Goal: Contribute content: Contribute content

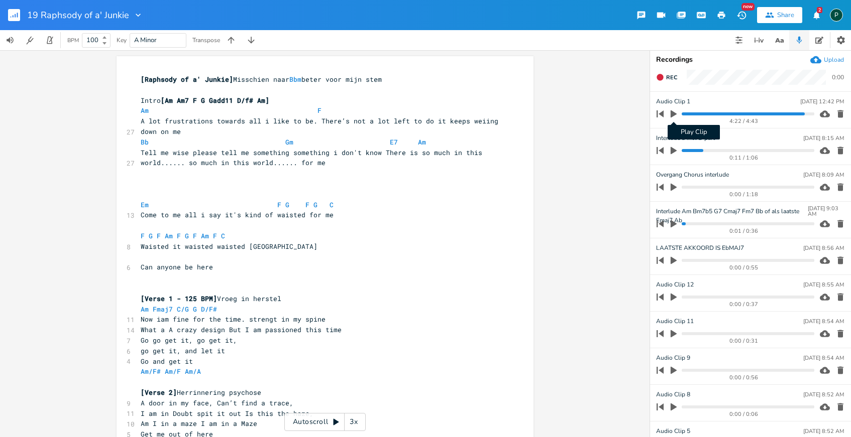
click at [674, 114] on icon "button" at bounding box center [673, 114] width 6 height 8
click at [686, 114] on progress at bounding box center [748, 114] width 132 height 3
click at [778, 113] on progress at bounding box center [748, 114] width 132 height 3
click at [782, 113] on progress at bounding box center [748, 114] width 132 height 3
click at [677, 112] on icon "button" at bounding box center [673, 114] width 8 height 8
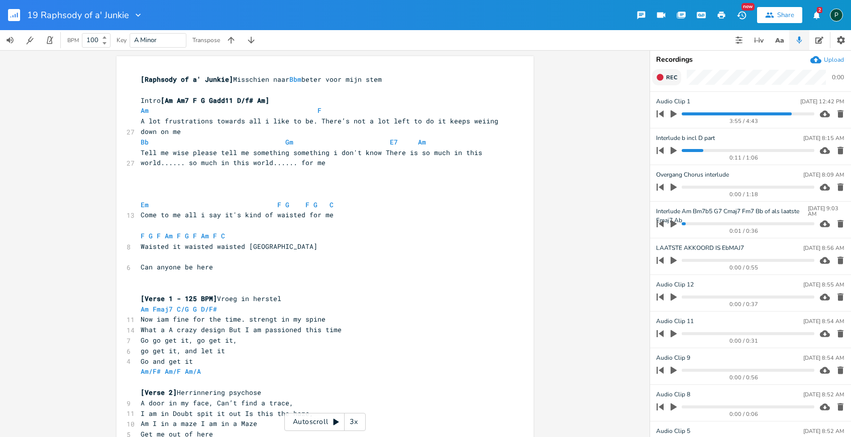
click at [667, 81] on button "Rec" at bounding box center [666, 77] width 29 height 16
click at [775, 113] on progress at bounding box center [748, 114] width 132 height 3
click at [674, 115] on icon "button" at bounding box center [673, 114] width 6 height 8
click at [674, 115] on icon "button" at bounding box center [673, 114] width 8 height 8
click at [673, 79] on span "End" at bounding box center [672, 78] width 12 height 8
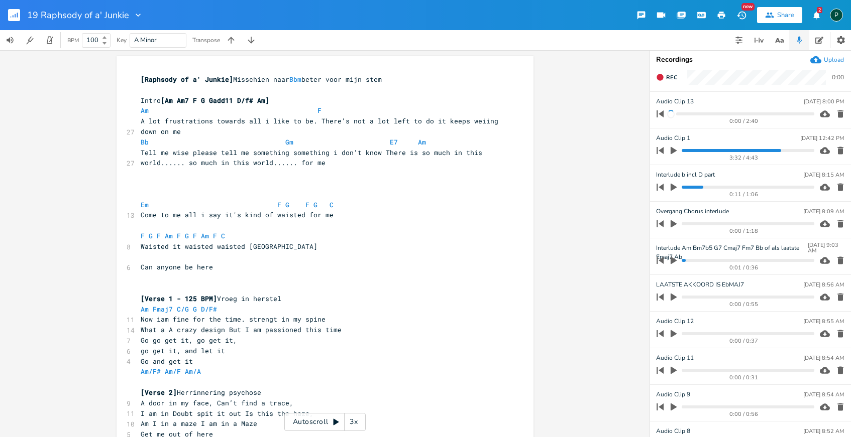
click at [835, 114] on icon "button" at bounding box center [840, 114] width 10 height 10
click at [672, 76] on span "Rec" at bounding box center [671, 78] width 11 height 8
click at [672, 76] on span "End" at bounding box center [672, 78] width 12 height 8
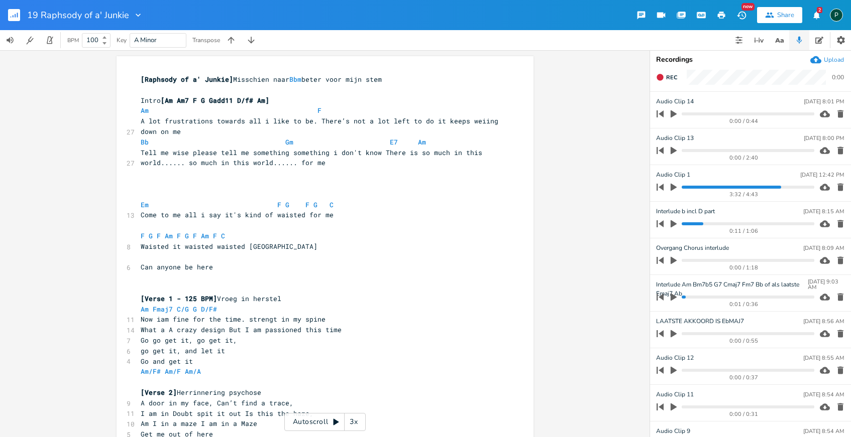
click at [435, 144] on pre "Bb Gm E7 Am" at bounding box center [320, 142] width 363 height 11
type textarea "F."
type textarea "Am"
drag, startPoint x: 156, startPoint y: 150, endPoint x: 127, endPoint y: 150, distance: 29.6
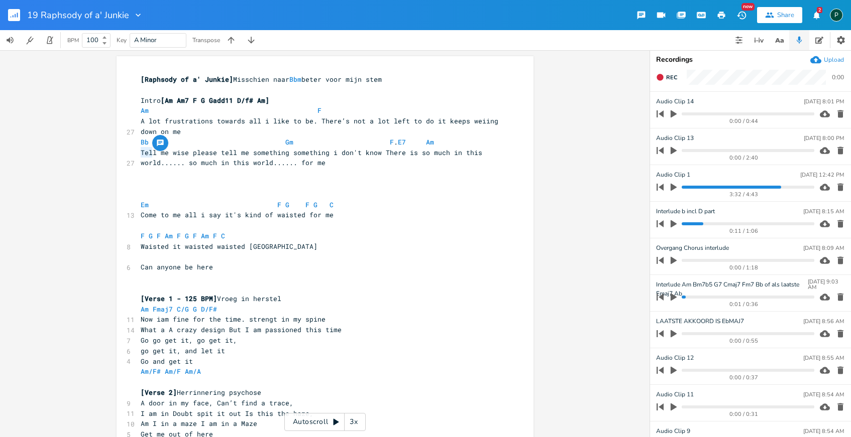
click at [139, 163] on pre "Tell me wise please tell me something something i don't know There is so much i…" at bounding box center [320, 158] width 363 height 21
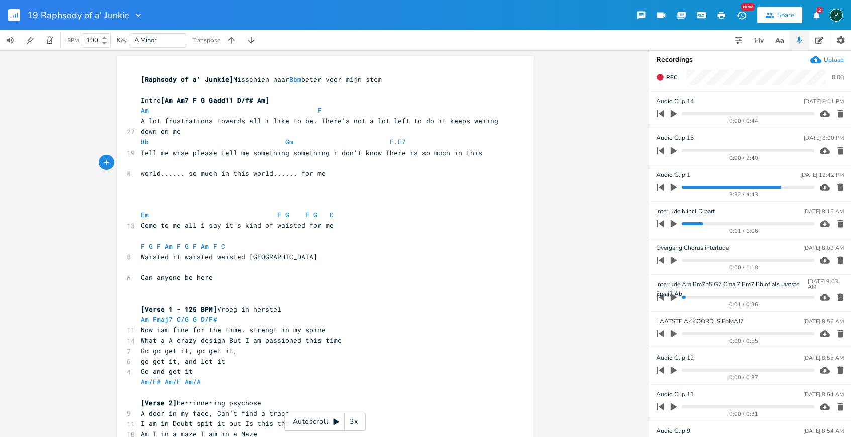
paste textarea
type textarea "E7"
drag, startPoint x: 471, startPoint y: 146, endPoint x: 464, endPoint y: 146, distance: 7.5
click at [426, 146] on span "Bb Gm F . E7" at bounding box center [283, 142] width 285 height 9
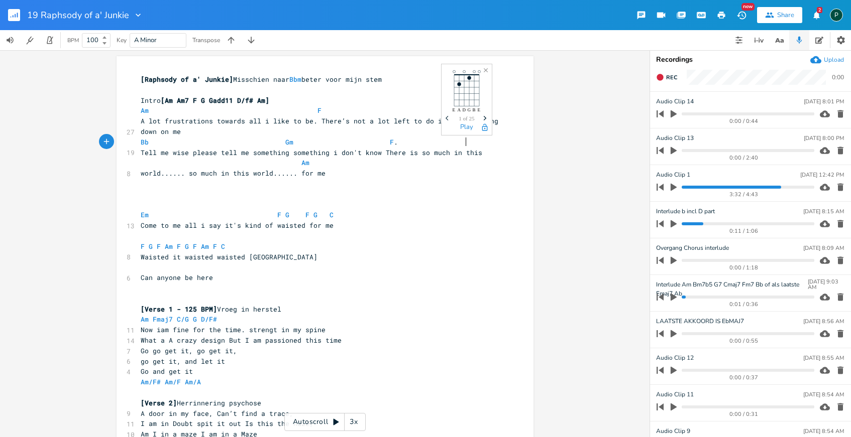
click at [146, 167] on span at bounding box center [151, 163] width 12 height 11
click at [187, 169] on span "world...... so much in this world...... for me" at bounding box center [233, 173] width 185 height 9
click at [190, 162] on span at bounding box center [197, 163] width 16 height 11
paste textarea "e"
click at [357, 168] on pre "world...... so much in this world...... for me" at bounding box center [320, 173] width 363 height 11
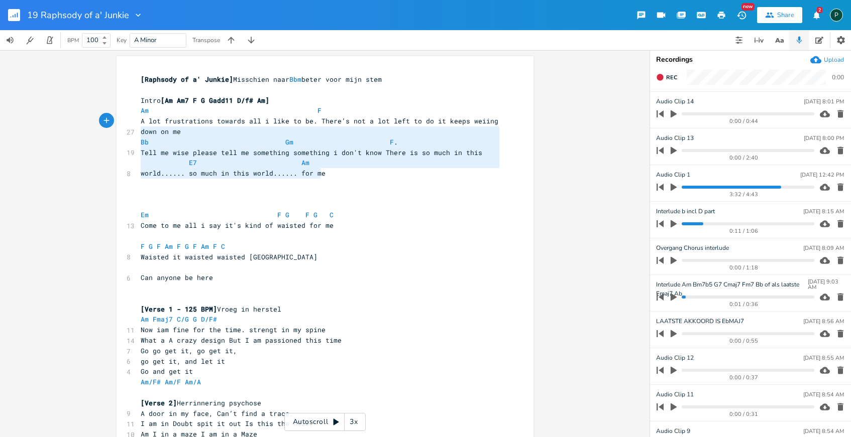
type textarea "Am F A lot frustrations towards all i like to be. There’s not a lot left to do …"
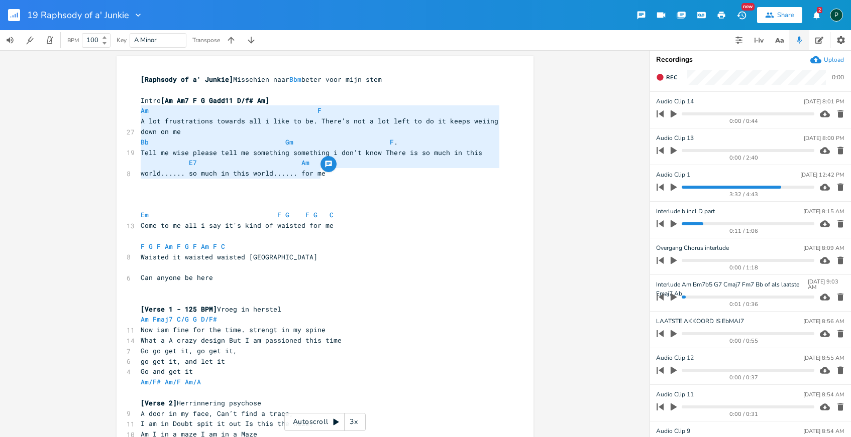
drag, startPoint x: 337, startPoint y: 174, endPoint x: 134, endPoint y: 107, distance: 214.3
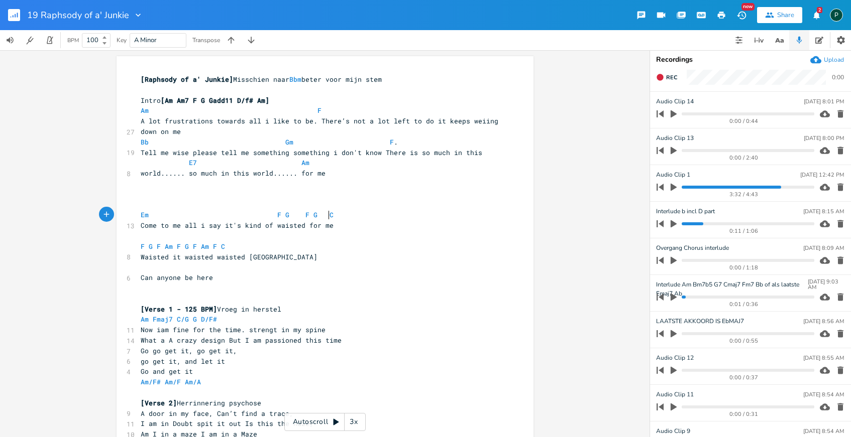
click at [384, 216] on pre "Em F G F G C" at bounding box center [320, 215] width 363 height 11
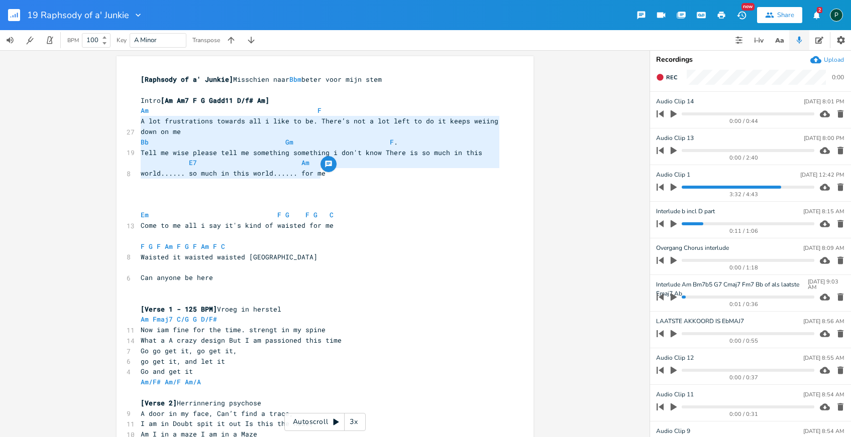
type textarea "Am F A lot frustrations towards all i like to be. There’s not a lot left to do …"
drag, startPoint x: 342, startPoint y: 174, endPoint x: 117, endPoint y: 112, distance: 233.8
click at [281, 235] on pre "​" at bounding box center [320, 236] width 363 height 11
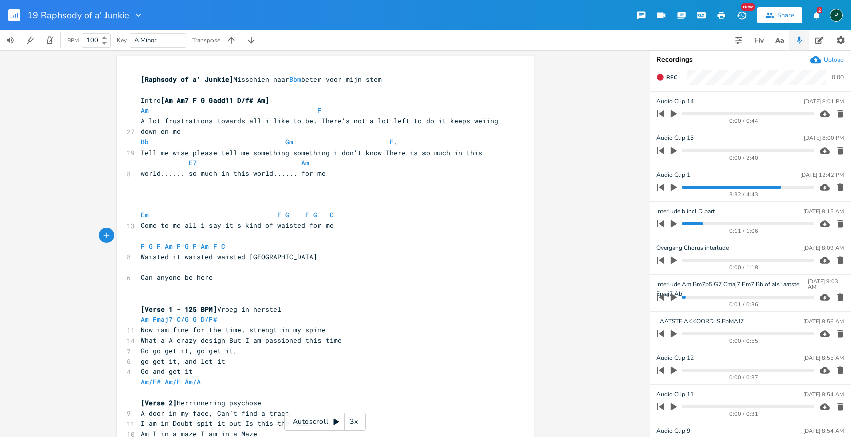
click at [207, 120] on span "A lot frustrations towards all i like to be. There’s not a lot left to do it ke…" at bounding box center [322, 127] width 362 height 20
type textarea "lot got frustradet"
type textarea "d"
click at [675, 76] on span "Rec" at bounding box center [671, 78] width 11 height 8
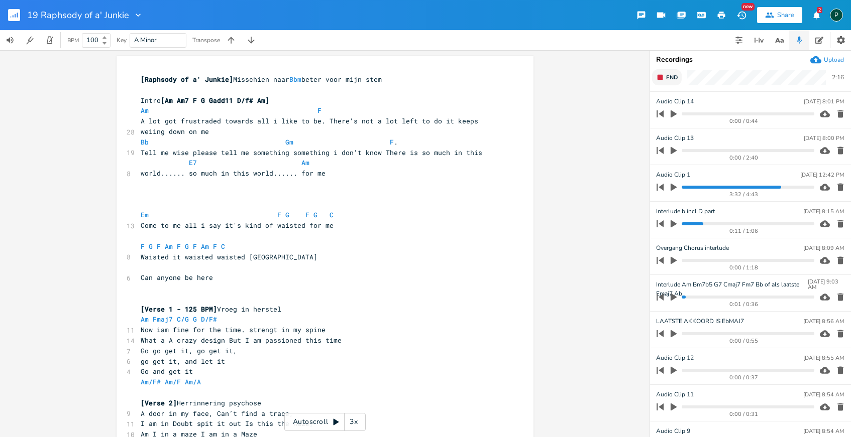
click at [675, 76] on span "End" at bounding box center [672, 78] width 12 height 8
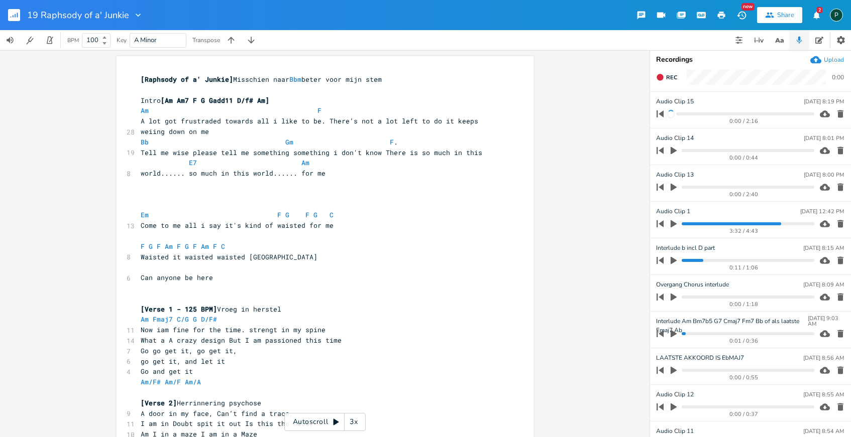
click at [709, 114] on progress at bounding box center [745, 114] width 138 height 3
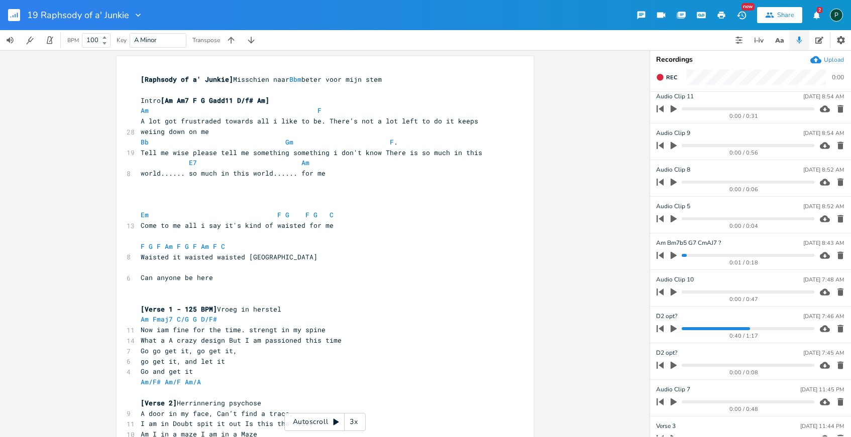
scroll to position [0, 0]
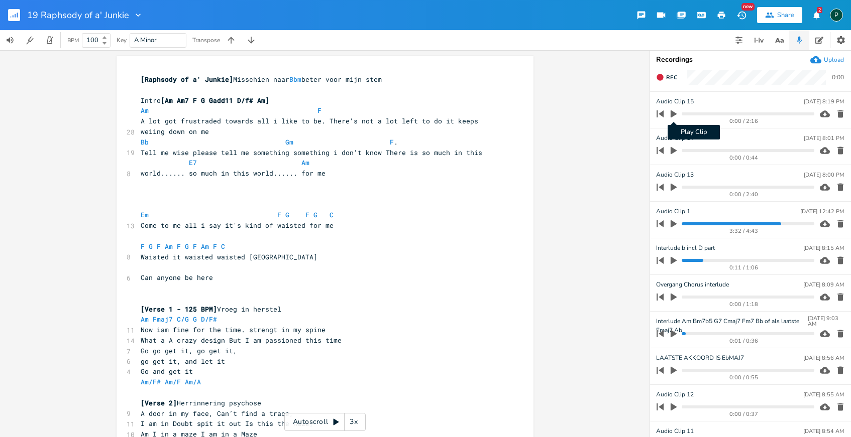
click at [675, 114] on icon "button" at bounding box center [673, 114] width 6 height 8
click at [708, 113] on progress at bounding box center [748, 114] width 132 height 3
click at [700, 114] on progress at bounding box center [748, 114] width 132 height 3
click at [674, 111] on icon "button" at bounding box center [673, 114] width 8 height 8
click at [696, 114] on progress at bounding box center [748, 114] width 132 height 3
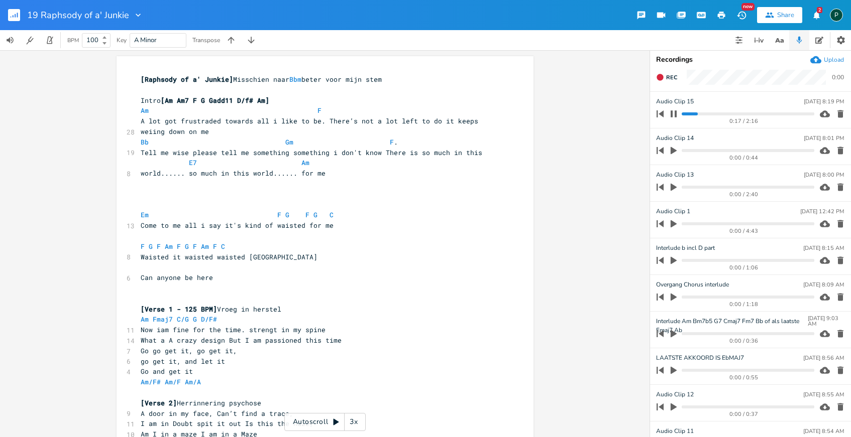
click at [672, 114] on icon "button" at bounding box center [673, 114] width 8 height 8
click at [670, 150] on icon "button" at bounding box center [673, 151] width 6 height 8
click at [720, 153] on div "0:01 / 0:44" at bounding box center [733, 151] width 161 height 16
click at [721, 151] on progress at bounding box center [748, 150] width 132 height 3
click at [671, 151] on icon "button" at bounding box center [673, 150] width 6 height 7
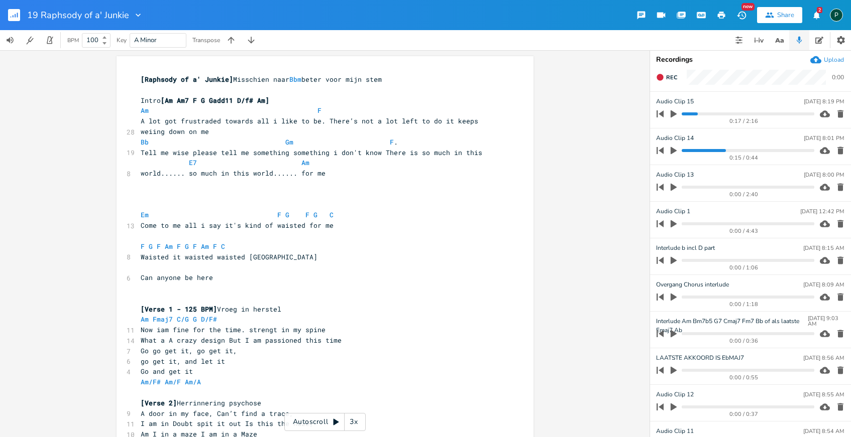
click at [672, 262] on icon "button" at bounding box center [673, 261] width 6 height 8
click at [674, 259] on icon "button" at bounding box center [673, 261] width 8 height 8
click at [674, 111] on icon "button" at bounding box center [673, 113] width 9 height 9
click at [738, 119] on div "0:17 / 2:16" at bounding box center [744, 122] width 141 height 6
click at [734, 113] on progress at bounding box center [748, 114] width 132 height 3
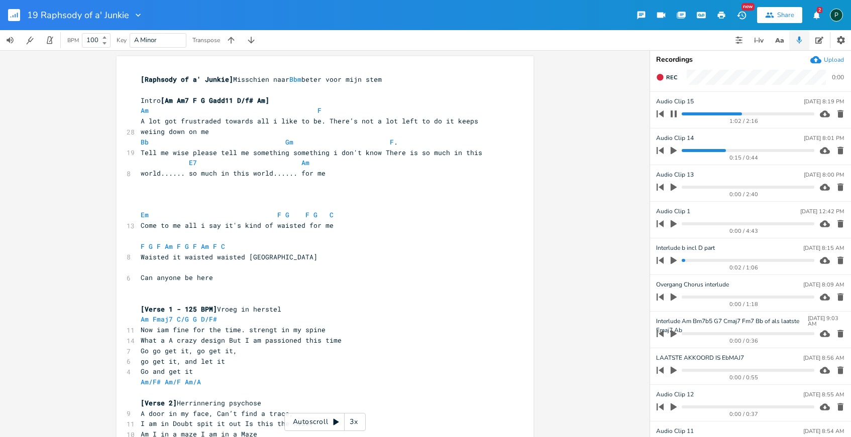
click at [675, 113] on icon "button" at bounding box center [673, 113] width 6 height 7
click at [662, 84] on button "Rec" at bounding box center [666, 77] width 29 height 16
click at [662, 84] on button "End" at bounding box center [667, 77] width 30 height 16
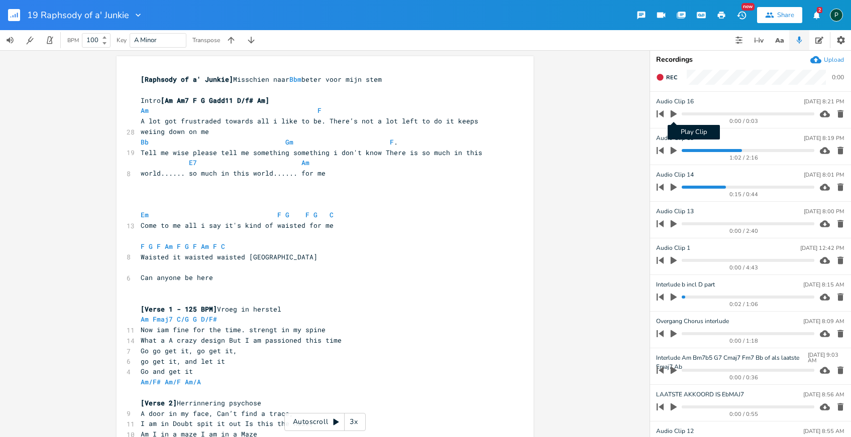
click at [674, 114] on icon "button" at bounding box center [673, 114] width 6 height 8
click at [674, 114] on icon "button" at bounding box center [673, 114] width 8 height 8
click at [833, 113] on button "button" at bounding box center [840, 114] width 14 height 16
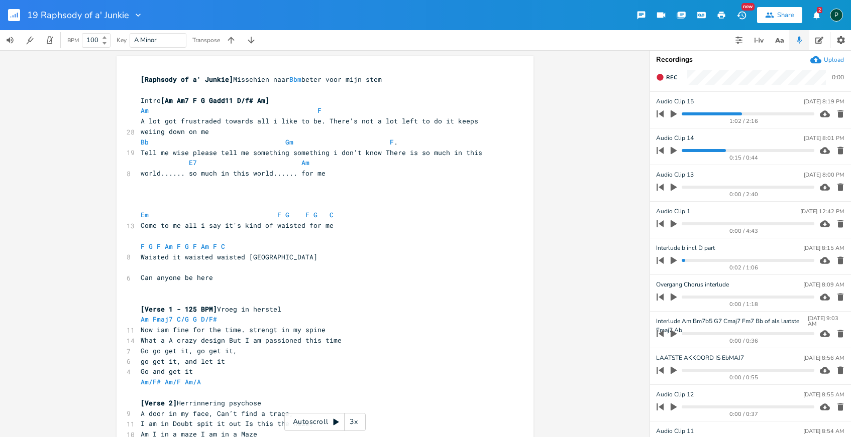
click at [833, 113] on button "button" at bounding box center [840, 114] width 14 height 16
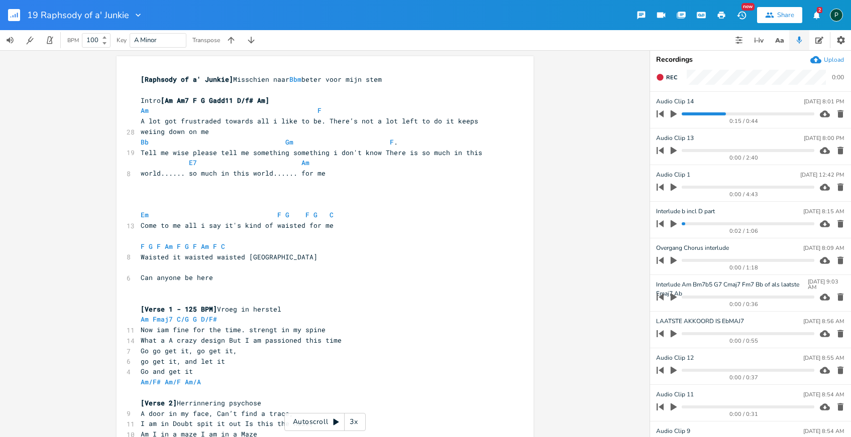
click at [833, 113] on button "button" at bounding box center [840, 114] width 14 height 16
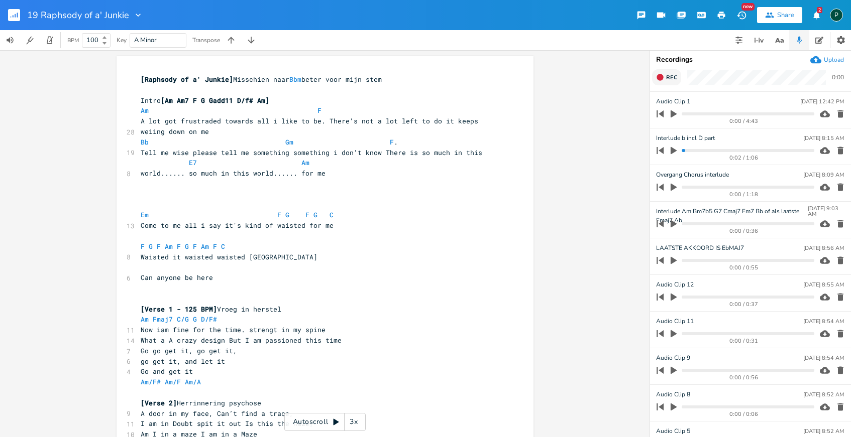
click at [666, 73] on button "Rec" at bounding box center [666, 77] width 29 height 16
click at [666, 73] on button "End" at bounding box center [667, 77] width 30 height 16
click at [663, 115] on icon "button" at bounding box center [660, 114] width 14 height 14
click at [670, 115] on icon "button" at bounding box center [673, 114] width 6 height 8
click at [672, 115] on icon "button" at bounding box center [673, 114] width 6 height 8
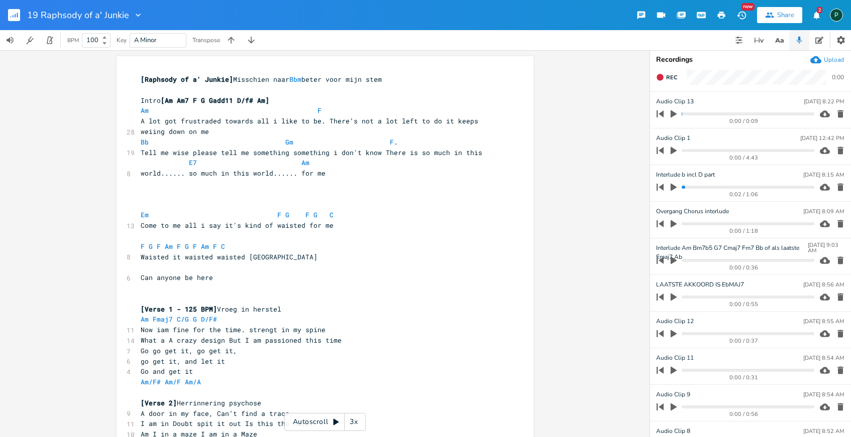
click at [672, 115] on icon "button" at bounding box center [673, 114] width 6 height 8
click at [672, 115] on icon "button" at bounding box center [673, 113] width 6 height 7
click at [837, 117] on icon "button" at bounding box center [840, 114] width 6 height 8
click at [670, 74] on span "Rec" at bounding box center [671, 78] width 11 height 8
click at [670, 74] on span "End" at bounding box center [672, 78] width 12 height 8
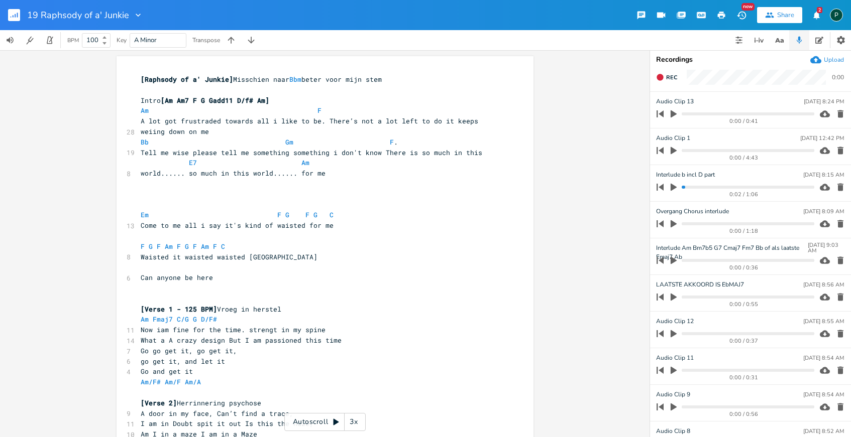
click at [668, 114] on button "button" at bounding box center [673, 114] width 13 height 16
click at [676, 116] on icon "button" at bounding box center [673, 113] width 6 height 7
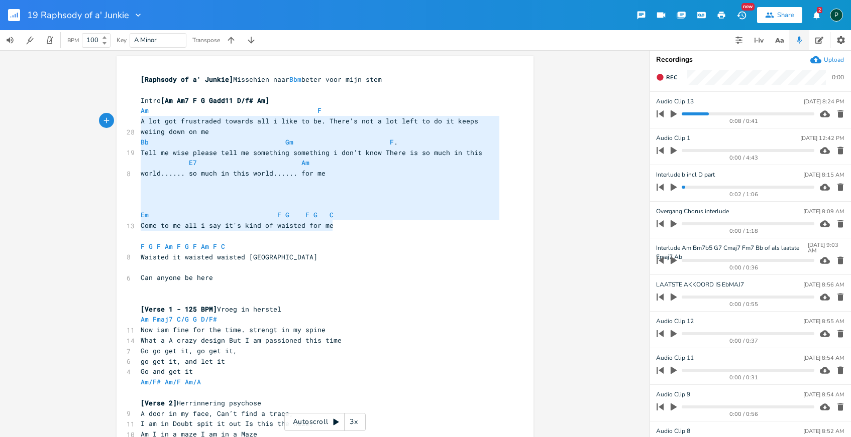
type textarea "Am F A lot got frustraded towards all i like to be. There’s not a lot left to d…"
drag, startPoint x: 342, startPoint y: 221, endPoint x: 103, endPoint y: 110, distance: 262.9
click at [103, 110] on div "Am F A lot got frustraded towards all i like to be. There’s not a lot left to d…" at bounding box center [324, 243] width 649 height 387
click at [677, 102] on input "Audio Clip 13" at bounding box center [674, 101] width 37 height 9
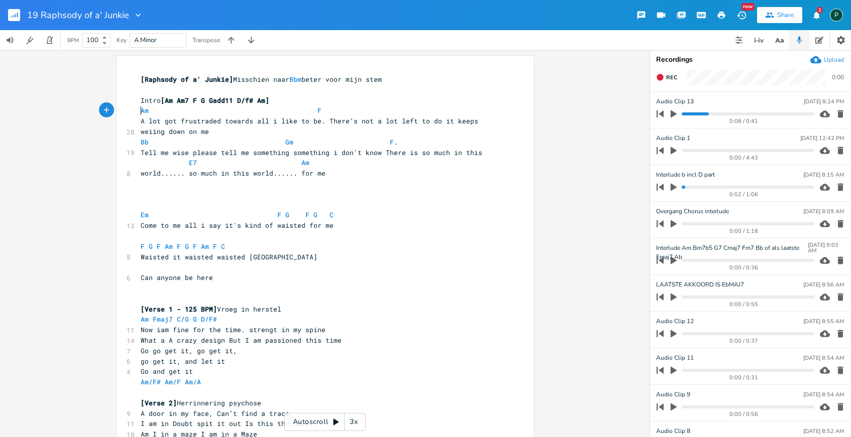
click at [139, 109] on pre "Am F" at bounding box center [320, 110] width 363 height 11
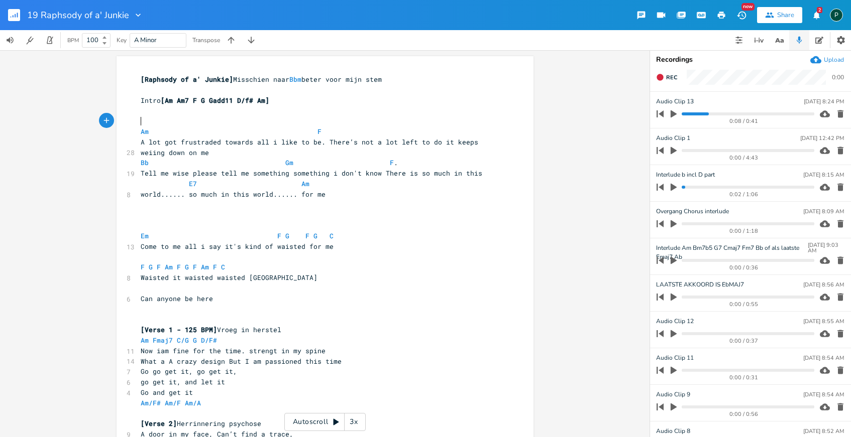
scroll to position [0, 1]
type textarea "[Ballad"
type textarea "Opening"
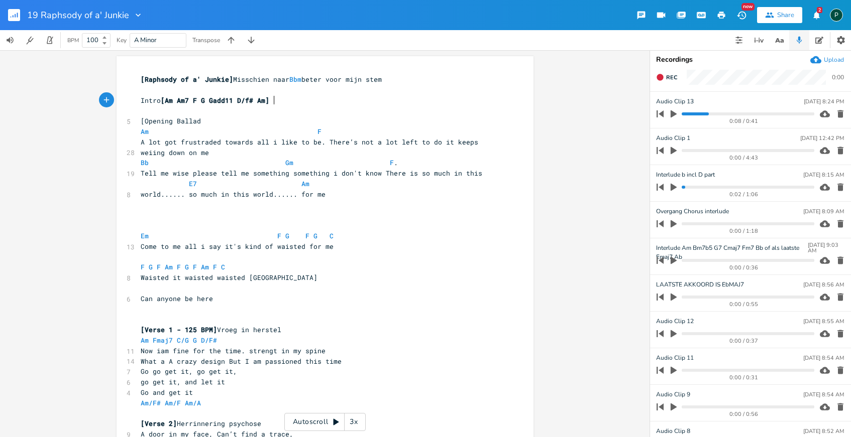
type textarea "Intro [Am Am7 F G Gadd11 D/f# Am]"
drag, startPoint x: 282, startPoint y: 99, endPoint x: 136, endPoint y: 99, distance: 146.2
click at [139, 99] on pre "Intro [Am Am7 F G Gadd11 D/f# Am]" at bounding box center [320, 100] width 363 height 11
click at [148, 314] on pre "​" at bounding box center [320, 319] width 363 height 11
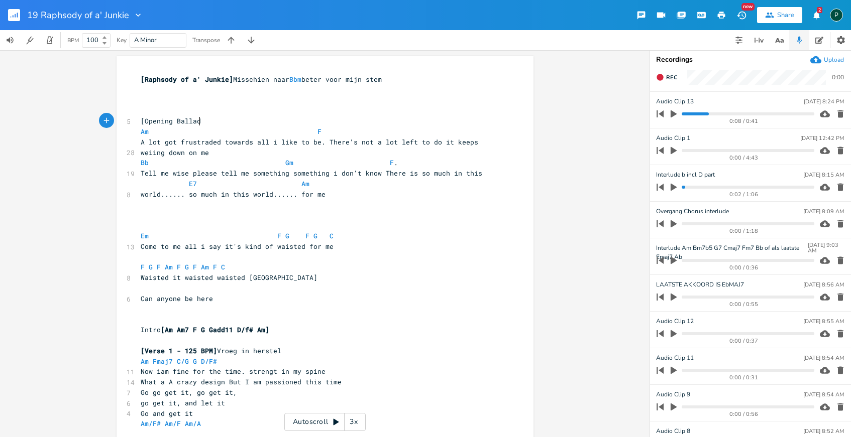
click at [199, 120] on pre "[Opening Ballad" at bounding box center [320, 121] width 363 height 11
type textarea "}"
type textarea "]"
drag, startPoint x: 198, startPoint y: 122, endPoint x: 142, endPoint y: 122, distance: 56.8
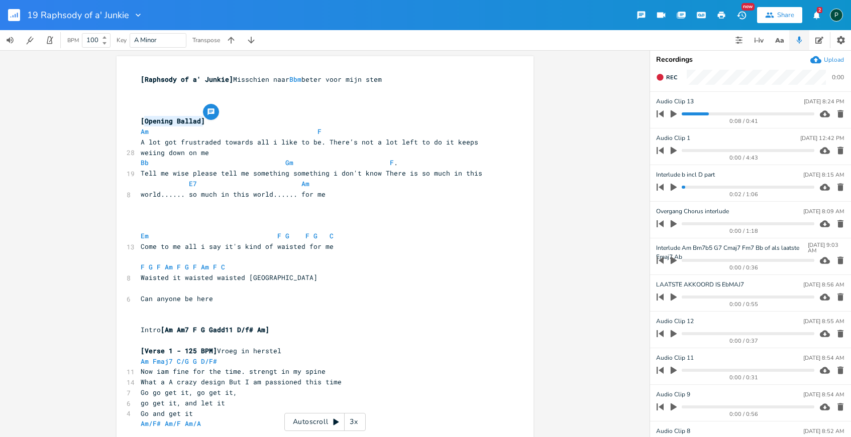
click at [142, 122] on span "[Opening Ballad]" at bounding box center [173, 121] width 64 height 9
type textarea "Opening Ballad]"
click at [195, 123] on span "[Opening Ballad]" at bounding box center [173, 121] width 64 height 9
type textarea "a and b"
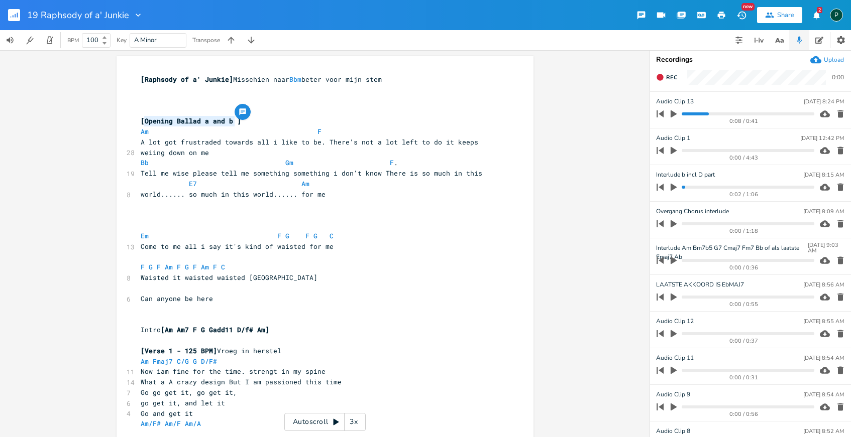
drag, startPoint x: 231, startPoint y: 120, endPoint x: 142, endPoint y: 120, distance: 88.9
click at [142, 120] on span "[Opening Ballad a and b ]" at bounding box center [191, 121] width 100 height 9
type textarea "Opening Ballad a and b"
click at [714, 100] on input "Opening Ballad a and b" at bounding box center [688, 102] width 65 height 10
type input "Opening Ballad b"
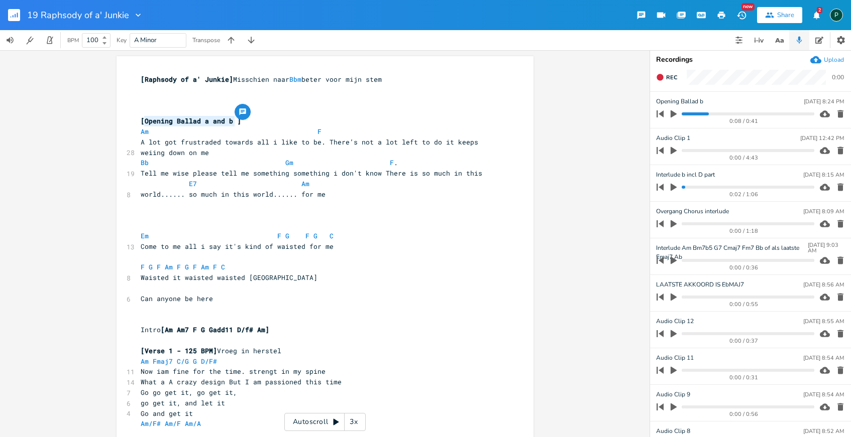
click at [571, 108] on div "Opening Ballad a and b x [Raphsody of a' Junkie] Misschien naar Bbm beter voor …" at bounding box center [324, 243] width 649 height 387
click at [668, 116] on button "button" at bounding box center [673, 114] width 13 height 16
click at [735, 113] on progress at bounding box center [748, 114] width 132 height 3
click at [763, 114] on progress at bounding box center [748, 114] width 132 height 3
click at [751, 113] on progress at bounding box center [748, 114] width 132 height 3
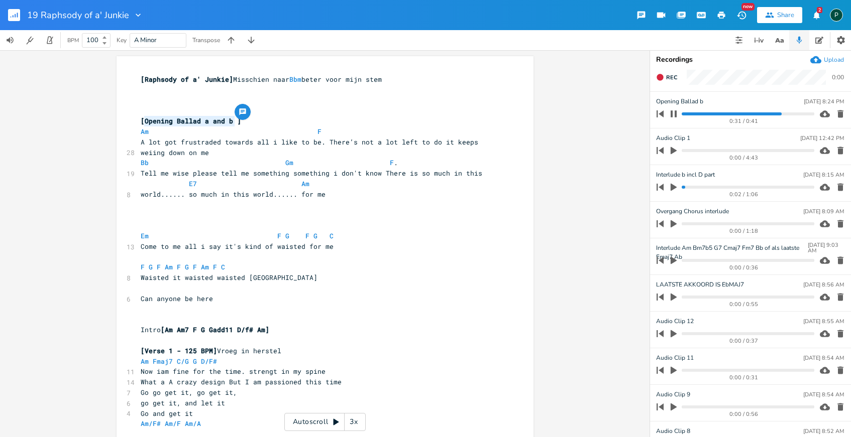
click at [676, 115] on icon "button" at bounding box center [673, 113] width 6 height 7
click at [662, 117] on icon "button" at bounding box center [660, 114] width 14 height 14
click at [672, 117] on icon "button" at bounding box center [673, 113] width 9 height 9
click at [676, 114] on icon "button" at bounding box center [673, 113] width 6 height 7
click at [665, 80] on button "Rec" at bounding box center [666, 77] width 29 height 16
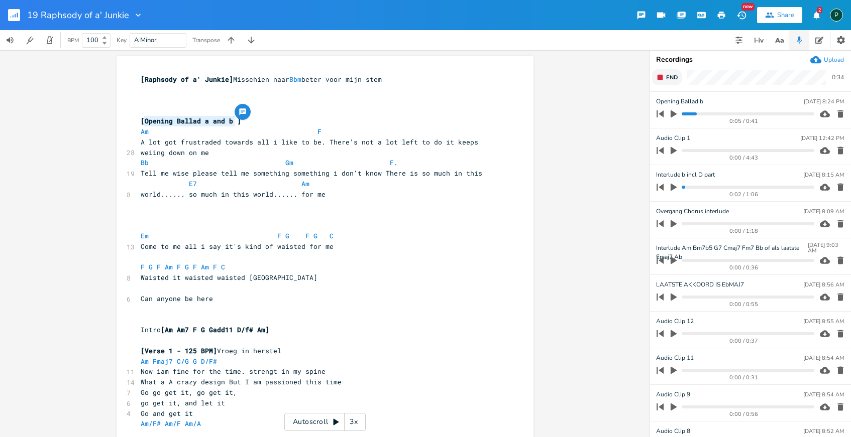
click at [665, 80] on button "End" at bounding box center [667, 77] width 30 height 16
type input "FF E dorian prbeersel"
click at [378, 224] on pre "​" at bounding box center [320, 225] width 363 height 11
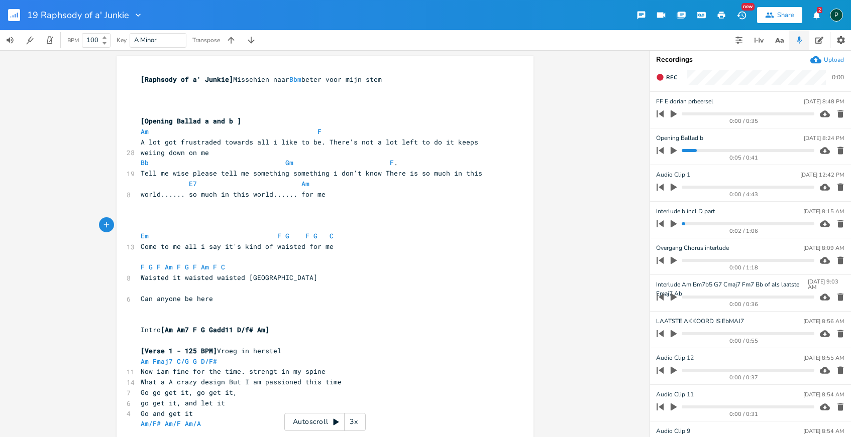
click at [161, 216] on pre "​" at bounding box center [320, 215] width 363 height 11
type textarea "Em Bm A"
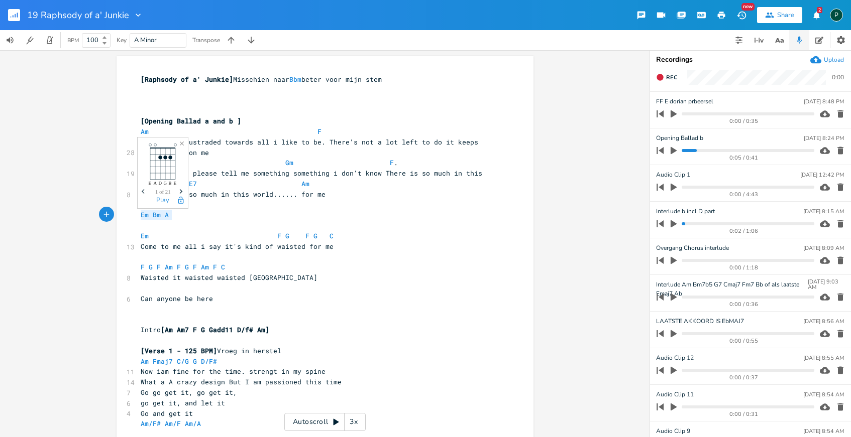
drag, startPoint x: 171, startPoint y: 217, endPoint x: 130, endPoint y: 217, distance: 41.2
click at [175, 219] on pre "Em Bm A" at bounding box center [320, 215] width 363 height 11
paste textarea "m A"
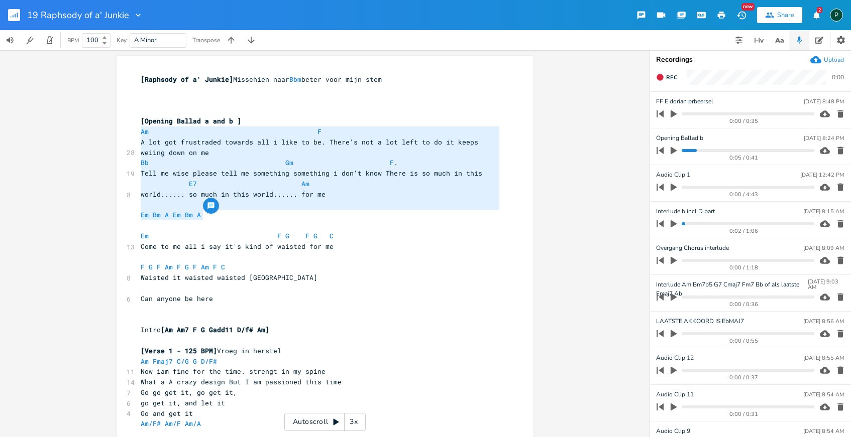
drag, startPoint x: 219, startPoint y: 215, endPoint x: 136, endPoint y: 128, distance: 120.8
type textarea "Am F A lot got frustraded towards all i like to be. There’s not a lot left to d…"
click at [672, 114] on icon "button" at bounding box center [673, 114] width 6 height 8
click at [672, 114] on icon "button" at bounding box center [673, 114] width 8 height 8
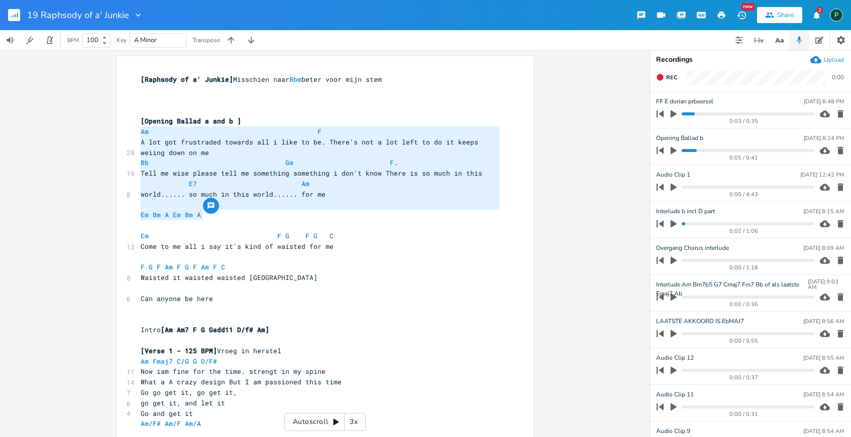
click at [198, 229] on pre "​" at bounding box center [320, 225] width 363 height 11
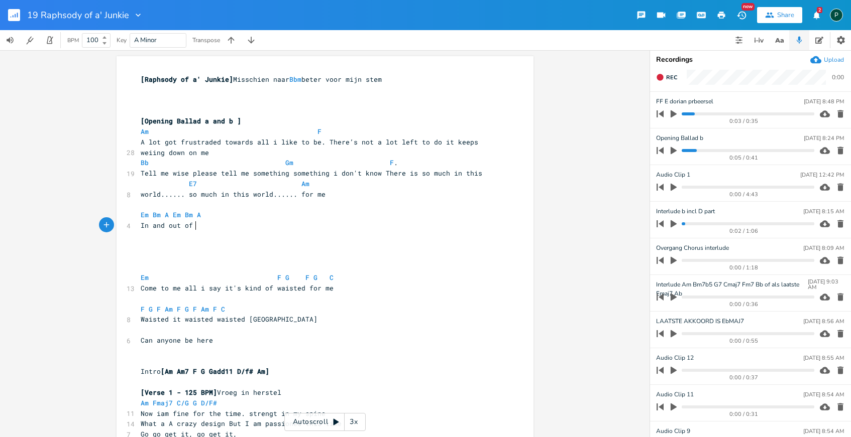
scroll to position [0, 39]
type textarea "In and out of somt"
type textarea "ething n"
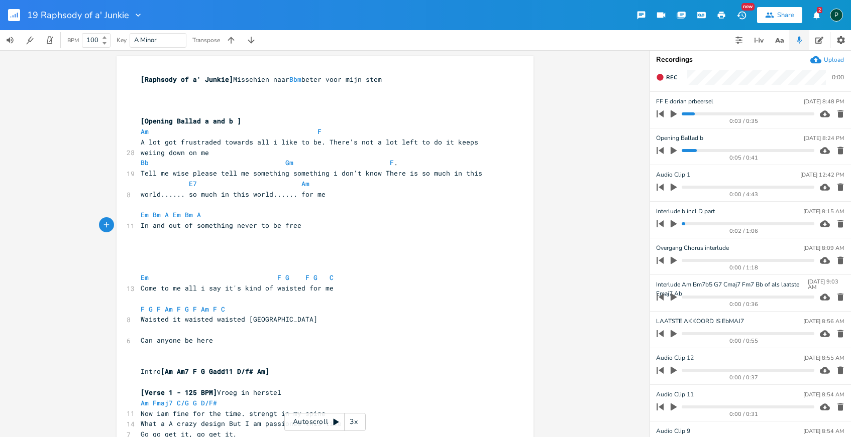
type textarea "never to be free"
click at [674, 112] on icon "button" at bounding box center [673, 114] width 6 height 8
click at [684, 115] on progress at bounding box center [748, 114] width 132 height 3
click at [228, 227] on span "In and out of something never to be free" at bounding box center [221, 225] width 161 height 9
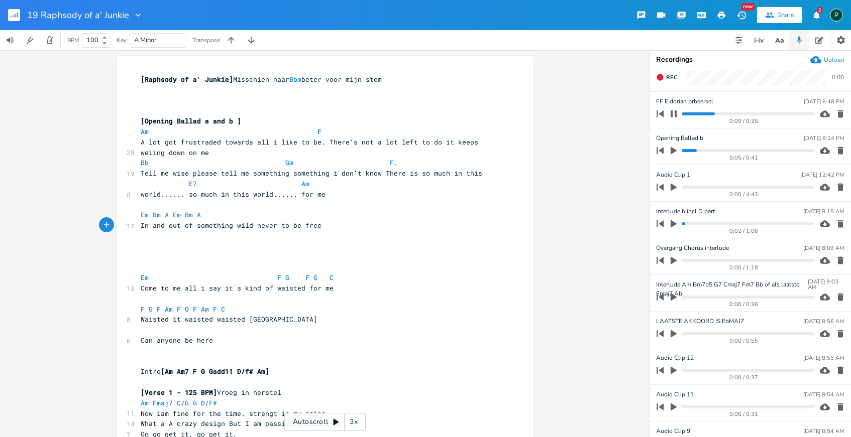
type textarea "wild"
click at [670, 109] on button "button" at bounding box center [673, 114] width 13 height 16
click at [325, 223] on pre "In and out of something wild never to be free" at bounding box center [320, 225] width 363 height 11
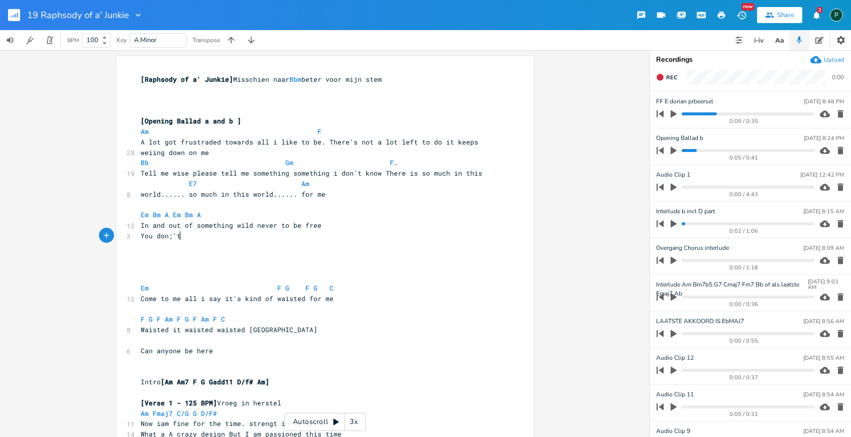
type textarea "You don;'t"
type textarea "'t like all my trouble"
click at [675, 114] on icon "button" at bounding box center [673, 114] width 6 height 8
click at [692, 114] on progress at bounding box center [748, 114] width 132 height 3
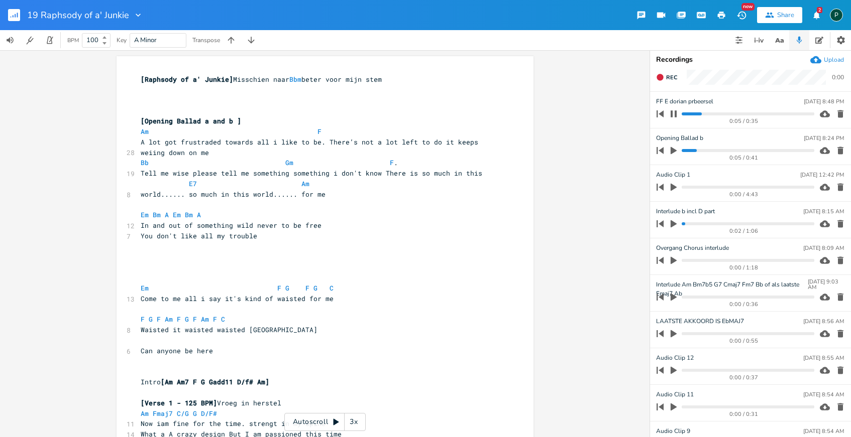
click at [249, 227] on span "In and out of something wild never to be free" at bounding box center [231, 225] width 181 height 9
type textarea "..."
click at [195, 235] on span "You don't like all my trouble" at bounding box center [199, 236] width 117 height 9
type textarea "it"
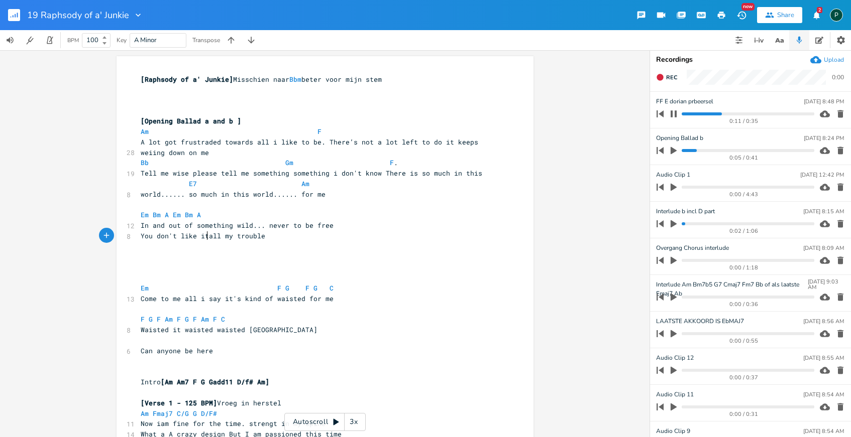
scroll to position [0, 5]
click at [232, 236] on span "You don't like it all my trouble" at bounding box center [205, 236] width 129 height 9
type textarea "the"
click at [283, 242] on pre "​" at bounding box center [320, 247] width 363 height 11
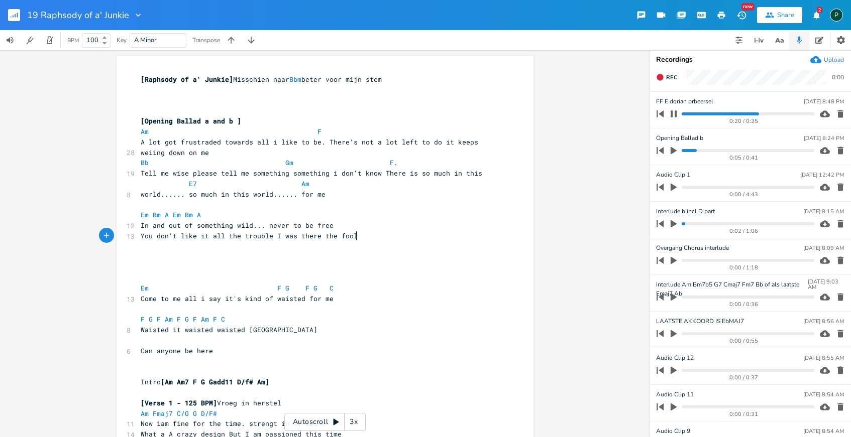
scroll to position [0, 59]
type textarea "I was there the fool"
click at [688, 116] on div "0:23 / 0:35" at bounding box center [733, 114] width 161 height 16
click at [696, 116] on div "0:23 / 0:35" at bounding box center [733, 114] width 161 height 16
click at [704, 114] on progress at bounding box center [748, 114] width 132 height 3
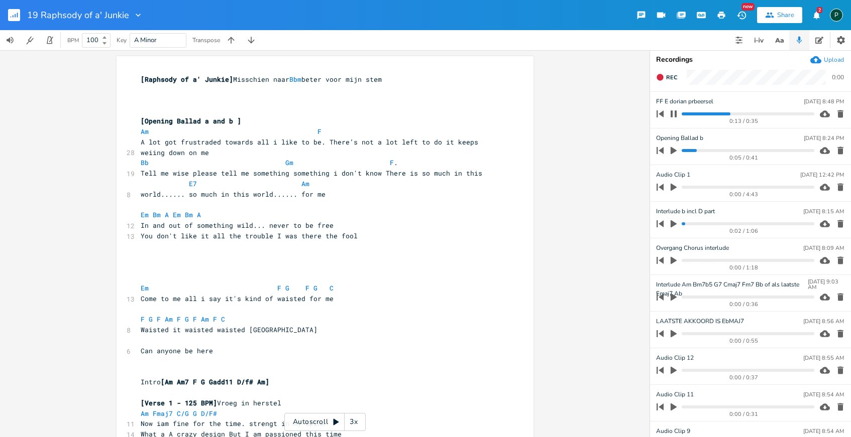
click at [349, 237] on span "You don't like it all the trouble I was there the fool" at bounding box center [249, 236] width 217 height 9
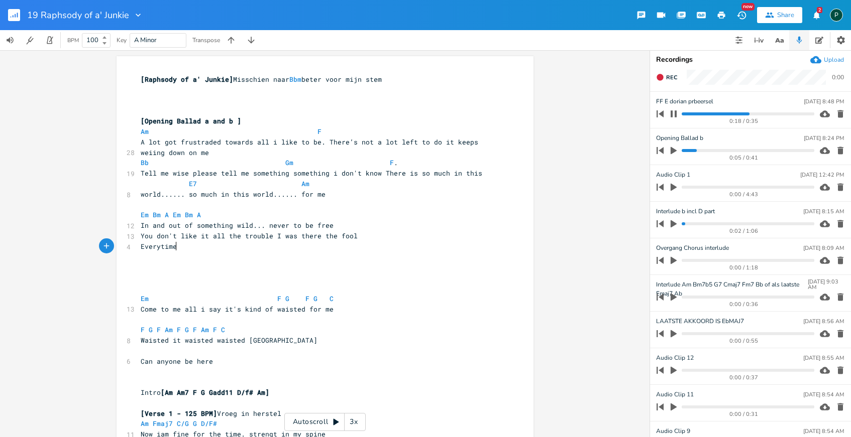
scroll to position [0, 31]
type textarea "Everytime"
click at [677, 113] on icon "button" at bounding box center [673, 114] width 8 height 8
click at [237, 251] on pre "Everytime" at bounding box center [320, 247] width 363 height 11
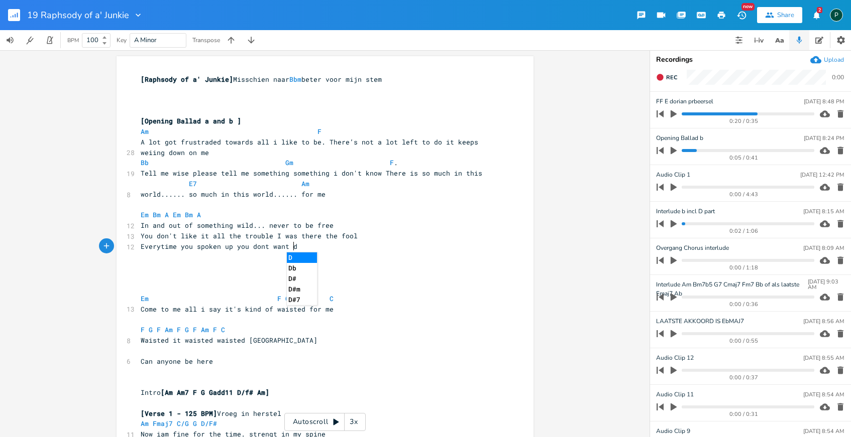
type textarea "you spoken up you dont want di"
type textarea "thdsi"
type textarea "this kind of live"
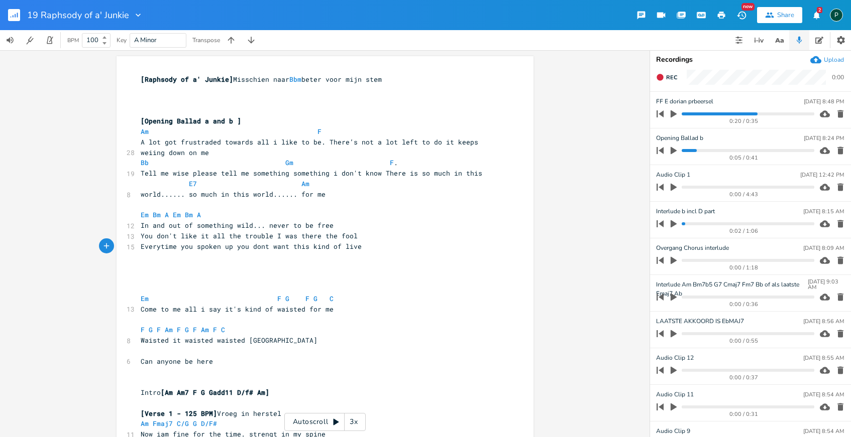
click at [672, 117] on icon "button" at bounding box center [673, 113] width 9 height 9
click at [687, 113] on progress at bounding box center [748, 114] width 132 height 3
click at [233, 245] on span "Everytime you spoken up you dont want this kind of live" at bounding box center [251, 246] width 221 height 9
click at [669, 116] on icon "button" at bounding box center [673, 114] width 8 height 8
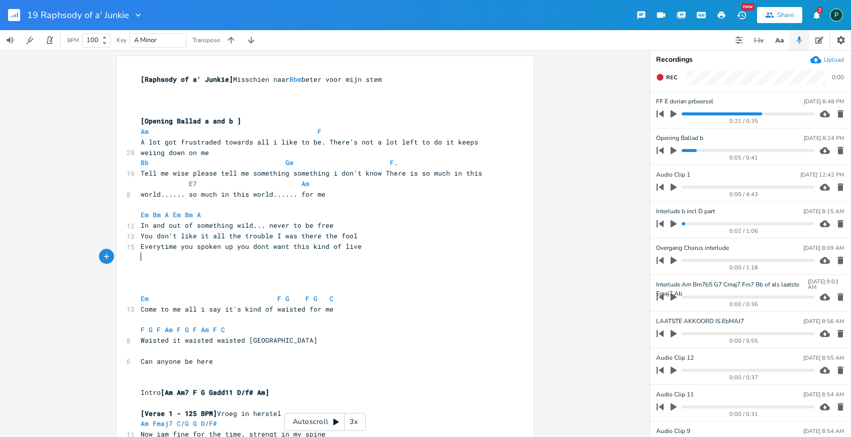
click at [186, 257] on pre "​" at bounding box center [320, 257] width 363 height 11
type textarea "W"
type textarea "Ever"
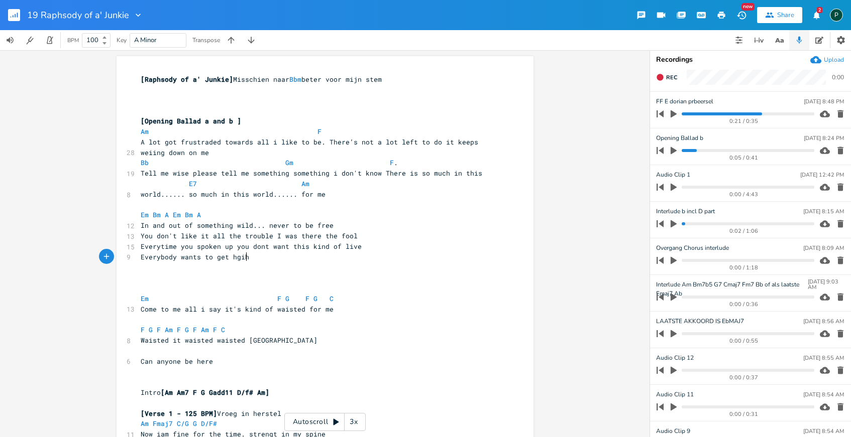
type textarea "[PERSON_NAME] wants to get hgih"
type textarea "igh"
click at [673, 114] on icon "button" at bounding box center [673, 114] width 6 height 8
click at [684, 112] on div "0:22 / 0:35" at bounding box center [733, 114] width 161 height 16
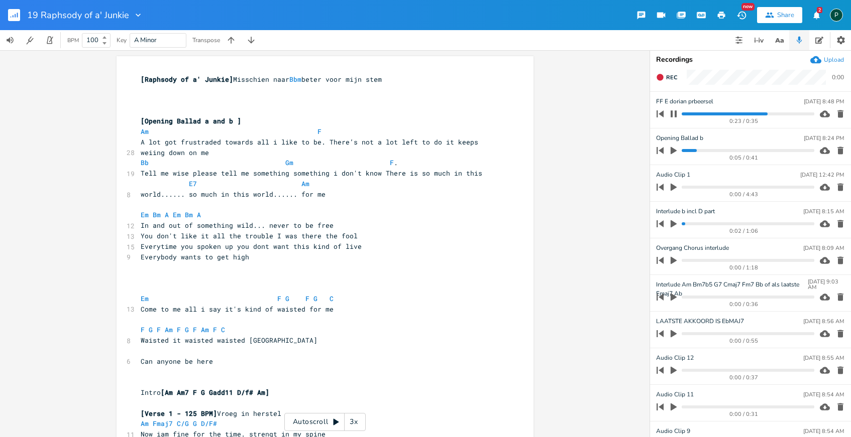
click at [683, 114] on progress at bounding box center [748, 114] width 132 height 3
click at [228, 258] on span "Everybody wants to get high" at bounding box center [195, 257] width 108 height 9
type textarea "...."
click at [247, 256] on span "Everybody wants to get ....high" at bounding box center [203, 257] width 125 height 9
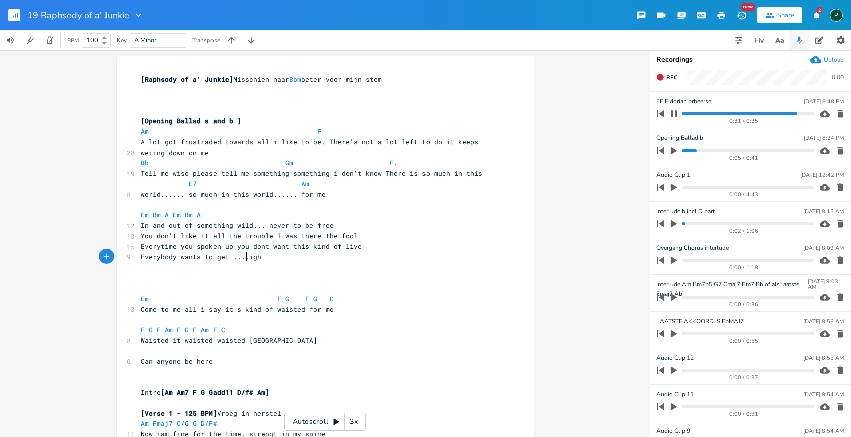
scroll to position [0, 5]
type textarea "H"
click at [674, 115] on icon "button" at bounding box center [673, 114] width 8 height 8
click at [661, 81] on button "Rec" at bounding box center [666, 77] width 29 height 16
click at [661, 81] on button "End" at bounding box center [667, 77] width 30 height 16
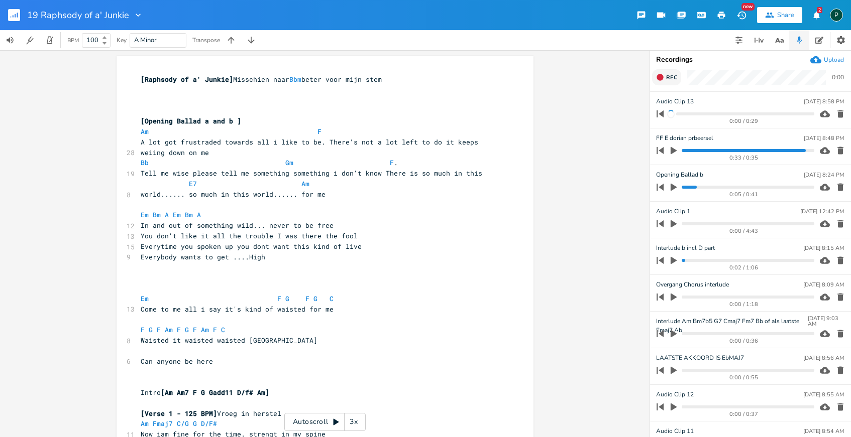
click at [661, 81] on button "Rec" at bounding box center [666, 77] width 29 height 16
click at [661, 81] on button "End" at bounding box center [667, 77] width 30 height 16
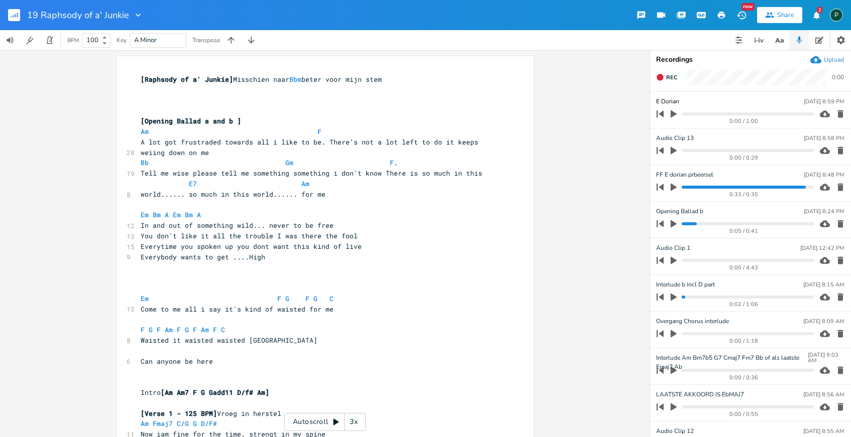
type input "E Dorian"
click at [629, 160] on div "H x [Raphsody of a' Junkie] Misschien naar Bbm beter voor mijn stem ​ ​ ​ [Open…" at bounding box center [324, 243] width 649 height 387
click at [670, 149] on icon "button" at bounding box center [673, 151] width 6 height 8
click at [676, 148] on icon "button" at bounding box center [673, 150] width 6 height 7
click at [674, 186] on icon "button" at bounding box center [673, 188] width 6 height 8
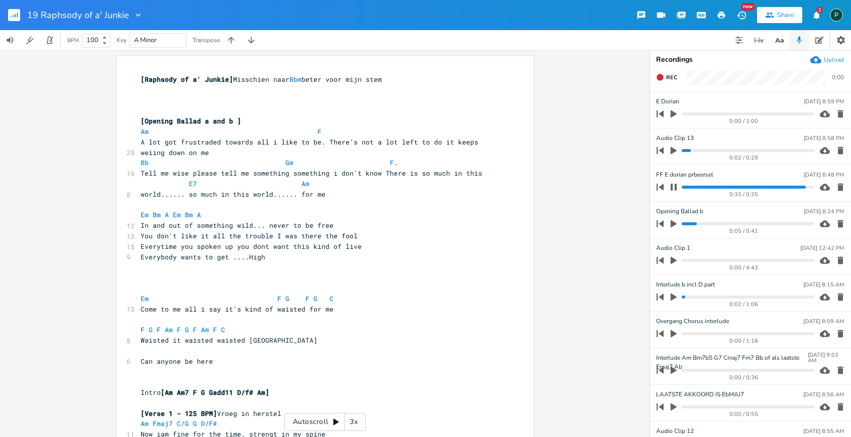
click at [691, 188] on progress at bounding box center [748, 187] width 132 height 3
click at [674, 188] on icon "button" at bounding box center [673, 187] width 8 height 8
click at [139, 214] on pre "Em Bm A Em Bm A" at bounding box center [320, 215] width 363 height 11
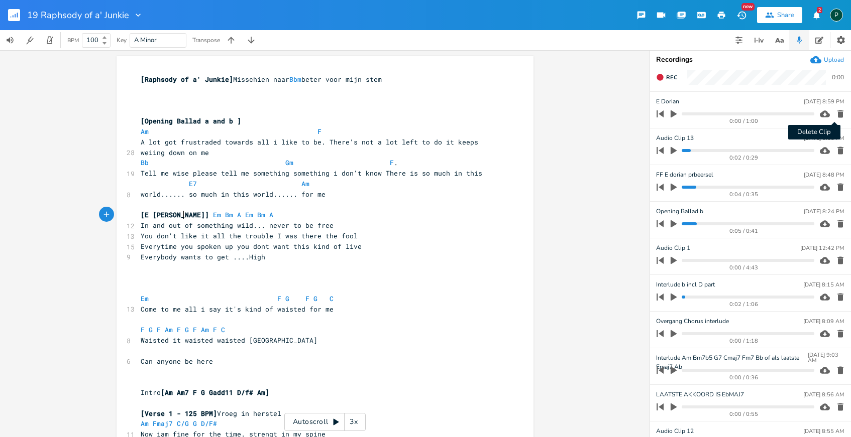
type textarea "[E [PERSON_NAME]]"
click at [837, 111] on icon "button" at bounding box center [840, 114] width 6 height 8
click at [835, 147] on icon "button" at bounding box center [840, 151] width 10 height 10
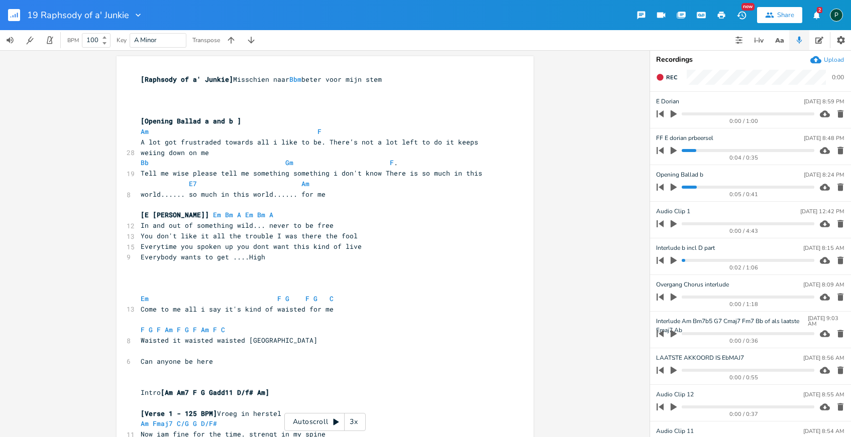
click at [837, 149] on icon "button" at bounding box center [840, 151] width 6 height 8
click at [674, 148] on icon "button" at bounding box center [673, 150] width 9 height 9
click at [686, 150] on progress at bounding box center [748, 150] width 132 height 3
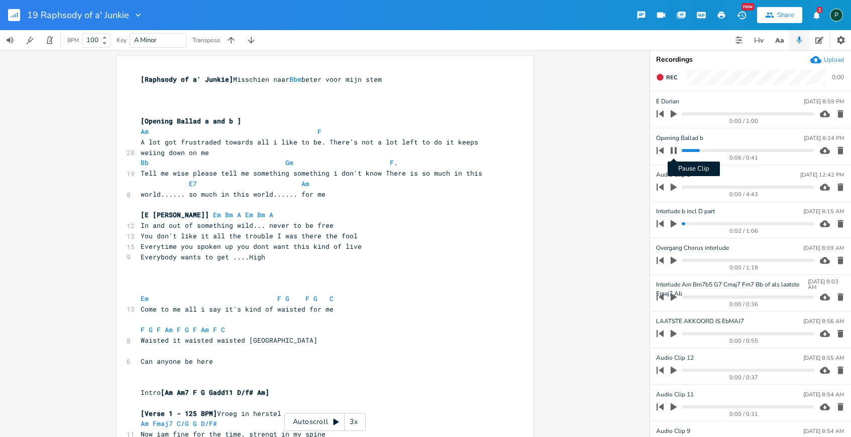
click at [674, 149] on icon "button" at bounding box center [673, 151] width 8 height 8
click at [674, 149] on icon "button" at bounding box center [673, 151] width 6 height 8
click at [751, 151] on progress at bounding box center [748, 150] width 132 height 3
click at [735, 151] on progress at bounding box center [748, 150] width 132 height 3
click at [676, 149] on icon "button" at bounding box center [673, 150] width 6 height 7
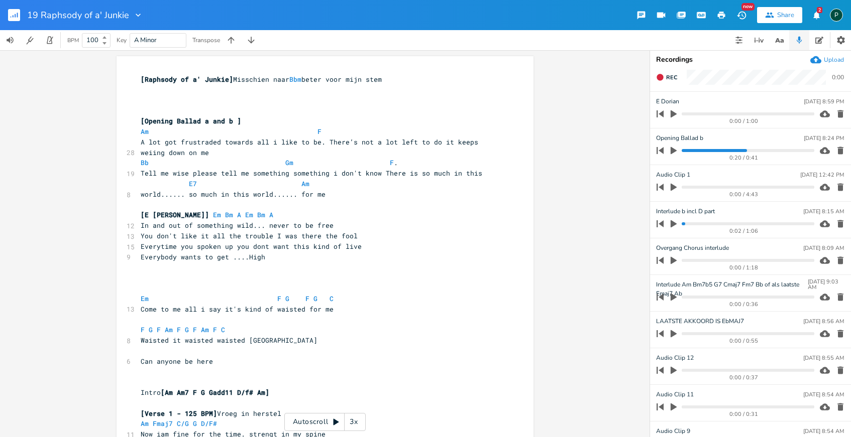
click at [669, 110] on icon "button" at bounding box center [673, 113] width 9 height 9
click at [673, 112] on icon "button" at bounding box center [673, 114] width 8 height 8
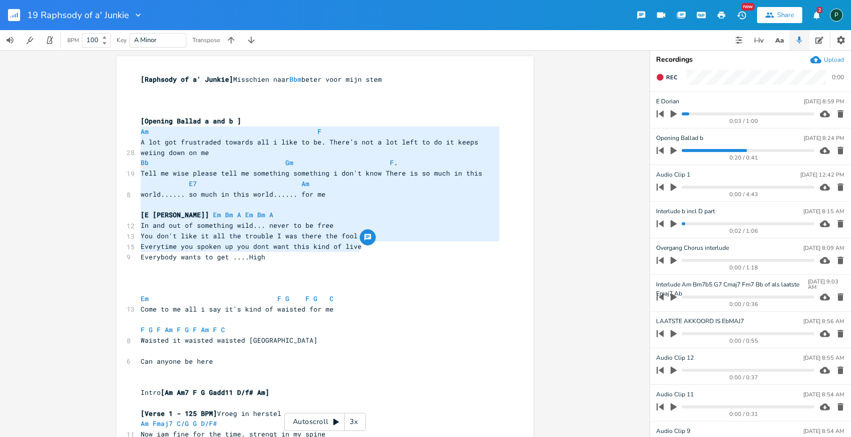
type textarea "[Opening Ballad a and b ] Am F A lot got frustraded towards all i like to be. T…"
drag, startPoint x: 365, startPoint y: 251, endPoint x: 132, endPoint y: 122, distance: 266.2
